Goal: Information Seeking & Learning: Learn about a topic

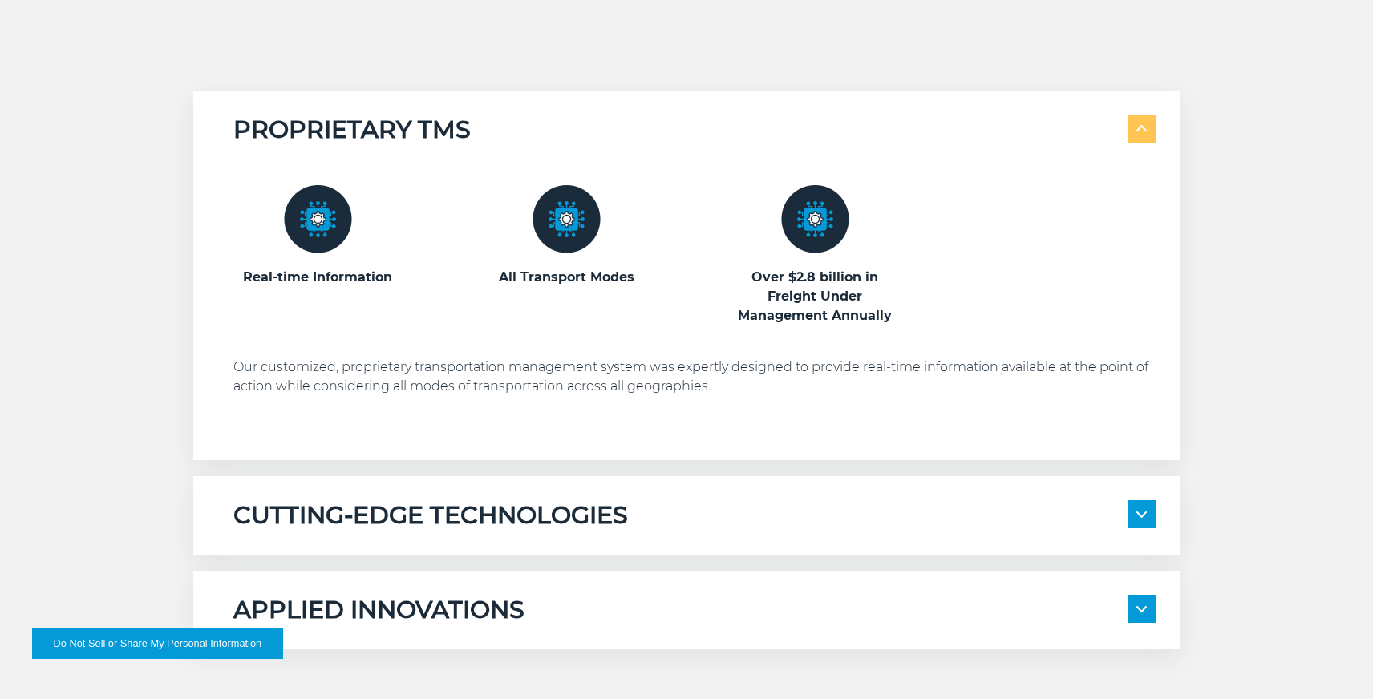
scroll to position [929, 0]
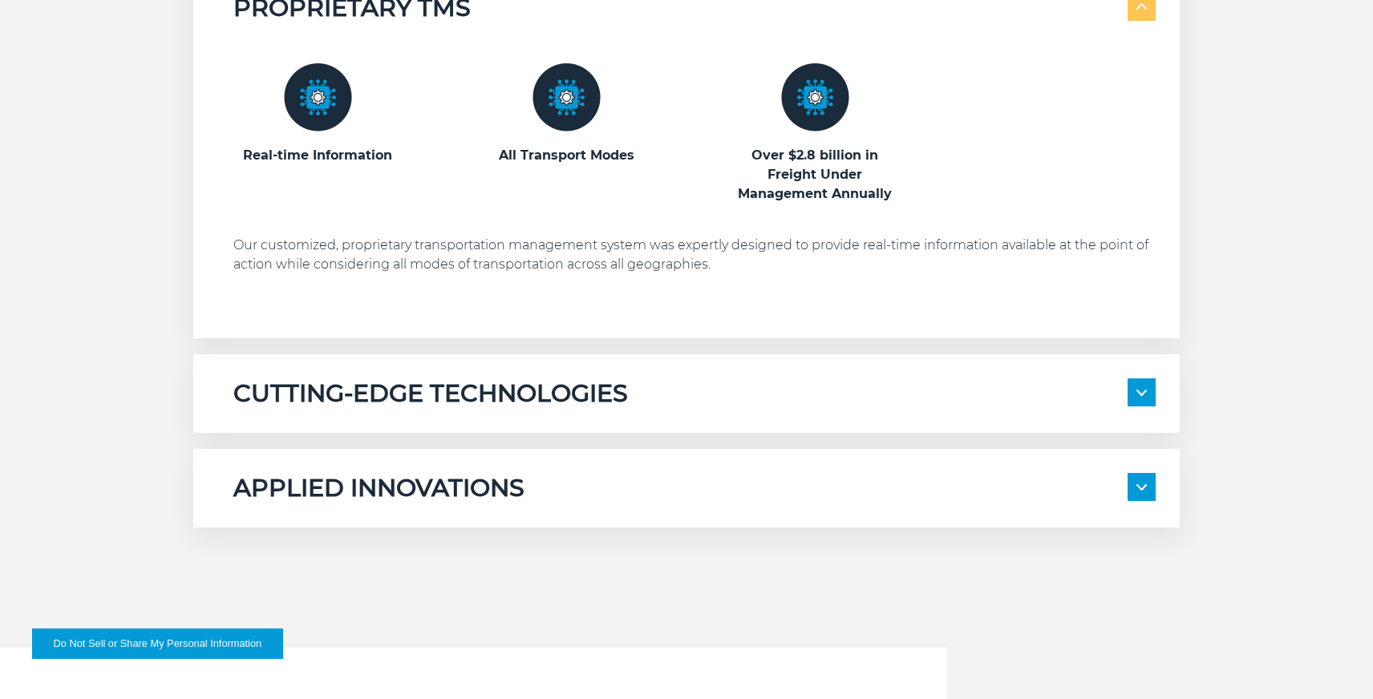
click at [760, 391] on div "CUTTING-EDGE TECHNOLOGIES" at bounding box center [694, 393] width 922 height 30
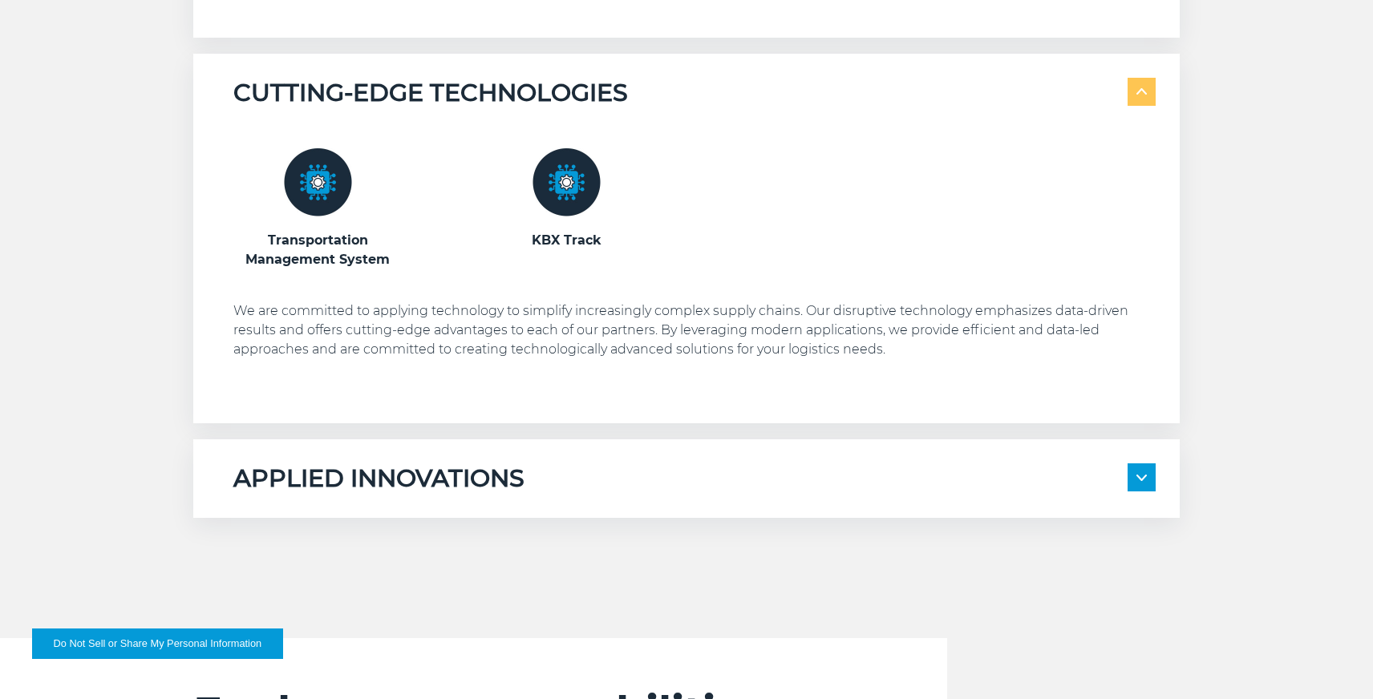
scroll to position [1366, 0]
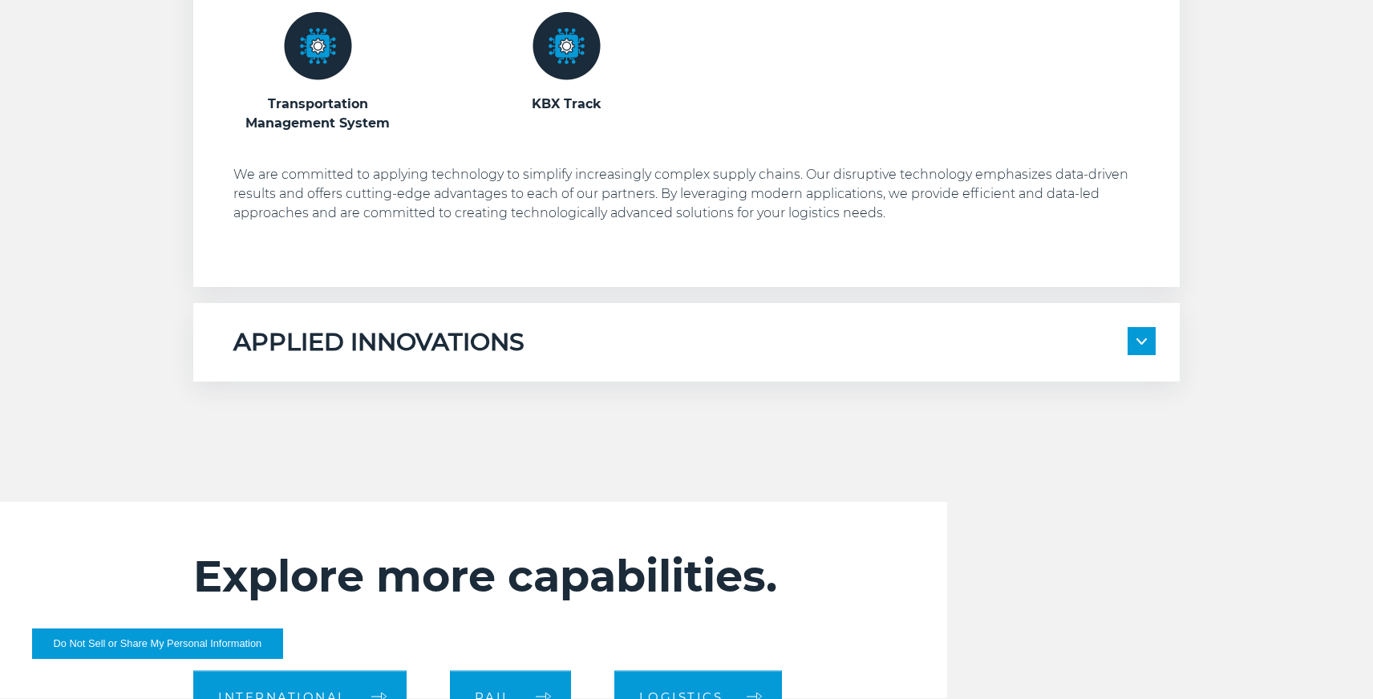
click at [716, 342] on div "APPLIED INNOVATIONS" at bounding box center [694, 342] width 922 height 30
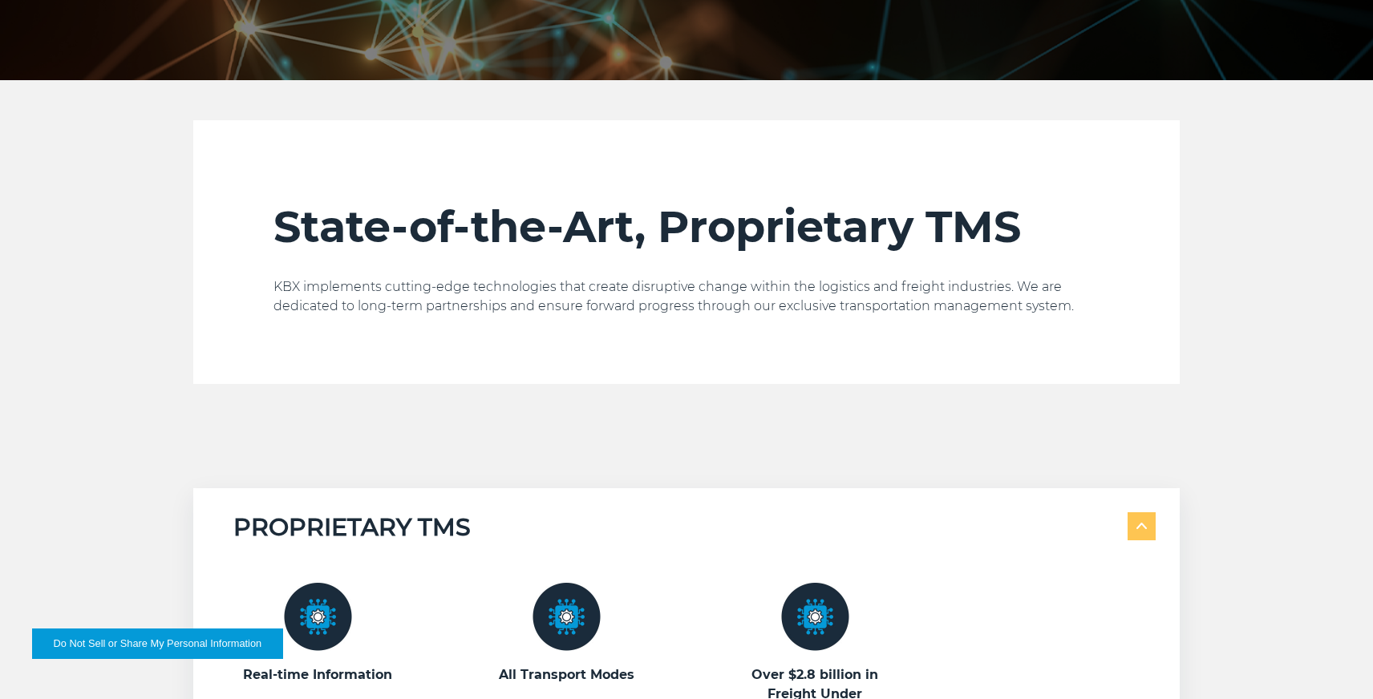
scroll to position [0, 0]
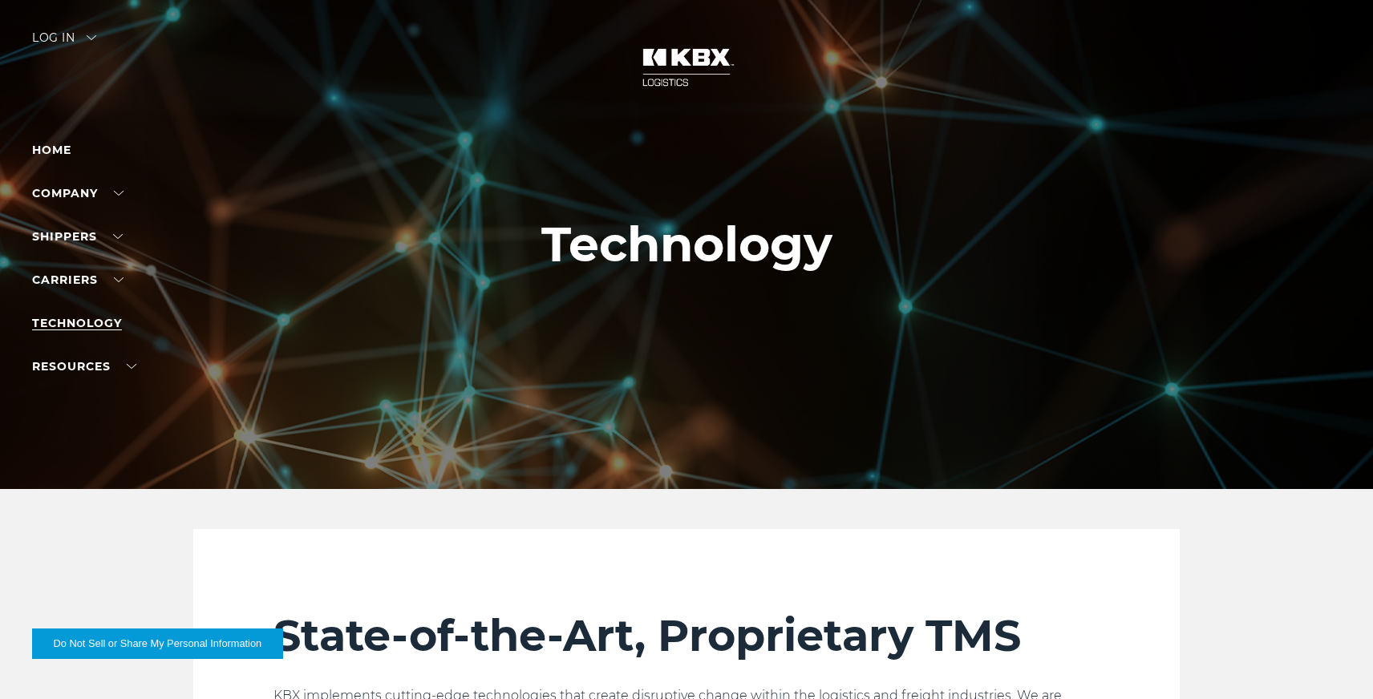
click at [111, 321] on link "Technology" at bounding box center [77, 323] width 90 height 14
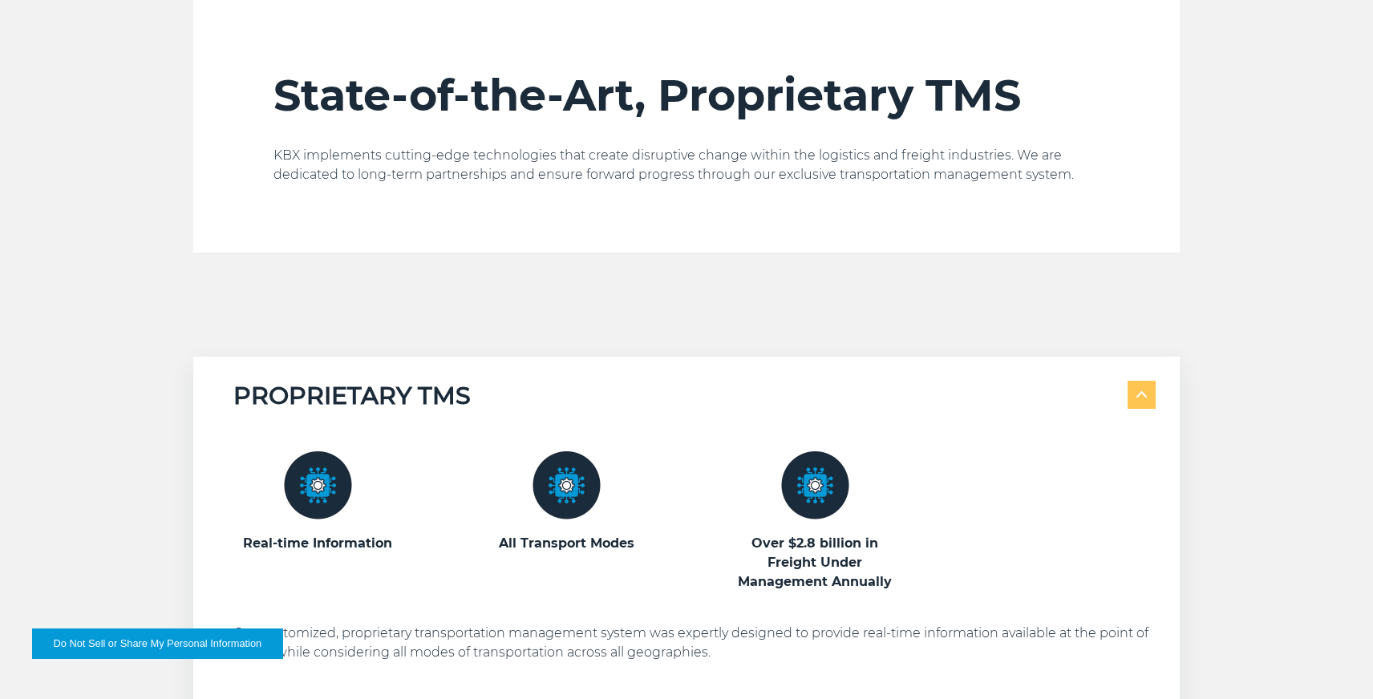
scroll to position [543, 0]
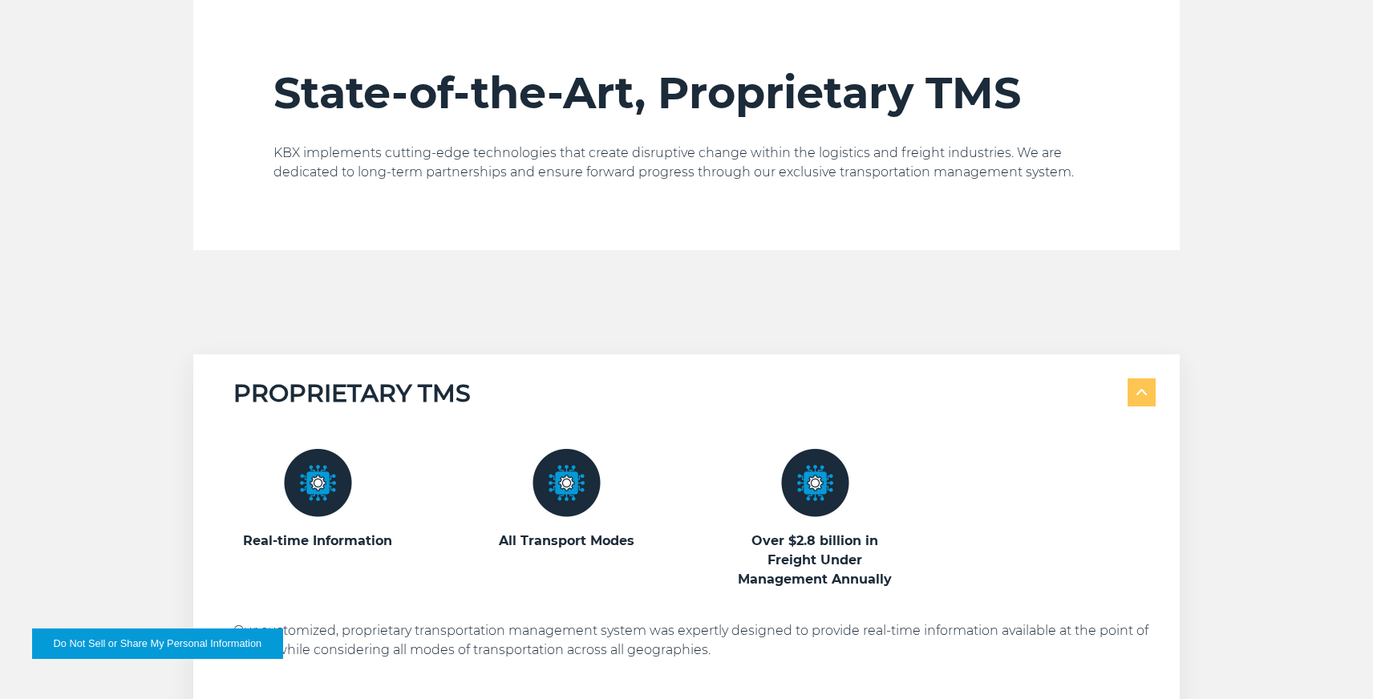
drag, startPoint x: 319, startPoint y: 497, endPoint x: 993, endPoint y: 14, distance: 828.7
click at [0, 0] on div "State-of-the-Art, Proprietary TMS KBX implements cutting-edge technologies that…" at bounding box center [686, 608] width 1373 height 1244
